Goal: Task Accomplishment & Management: Manage account settings

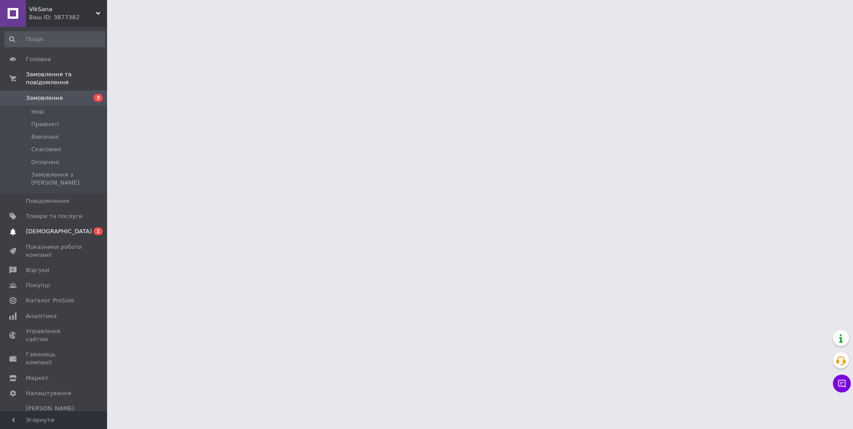
click at [49, 228] on span "[DEMOGRAPHIC_DATA]" at bounding box center [59, 232] width 66 height 8
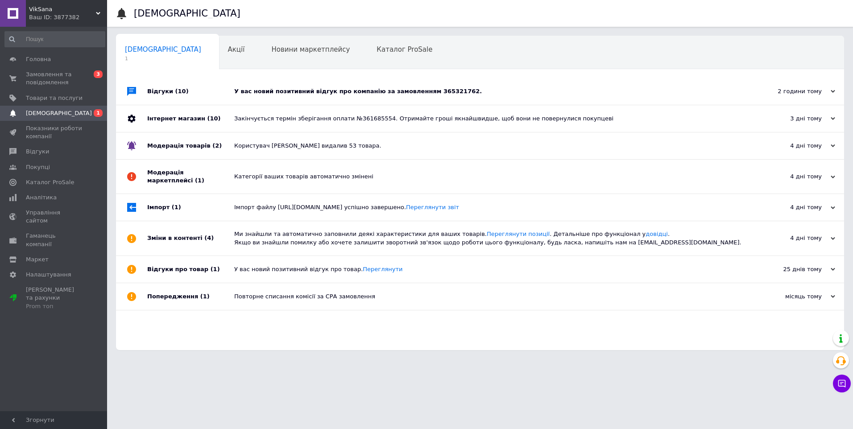
click at [278, 91] on div "У вас новий позитивний відгук про компанію за замовленням 365321762." at bounding box center [490, 91] width 512 height 8
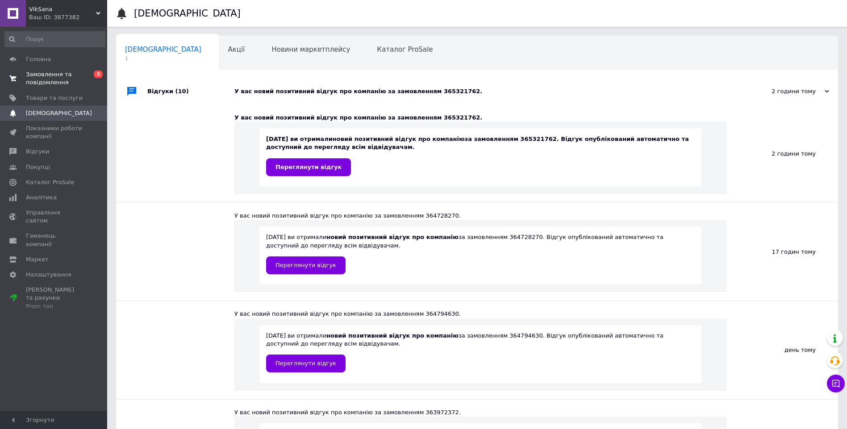
click at [47, 75] on span "Замовлення та повідомлення" at bounding box center [54, 79] width 57 height 16
